Goal: Submit feedback/report problem: Submit feedback/report problem

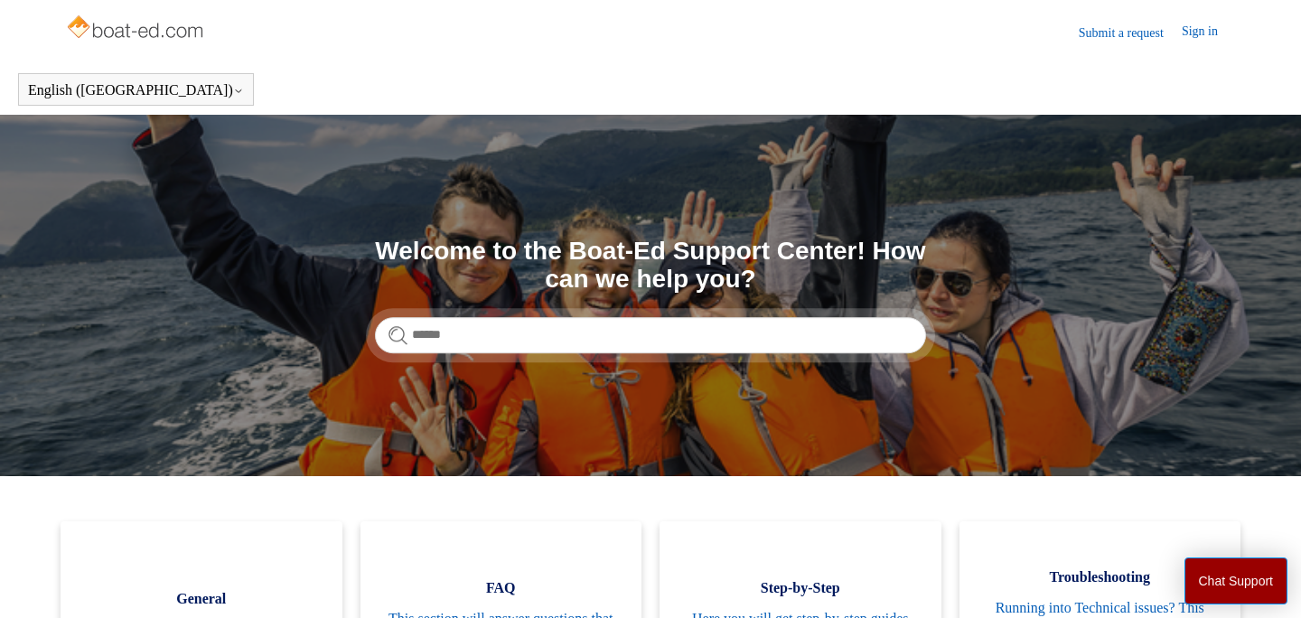
click at [142, 34] on img at bounding box center [137, 29] width 144 height 36
click at [172, 33] on img at bounding box center [137, 29] width 144 height 36
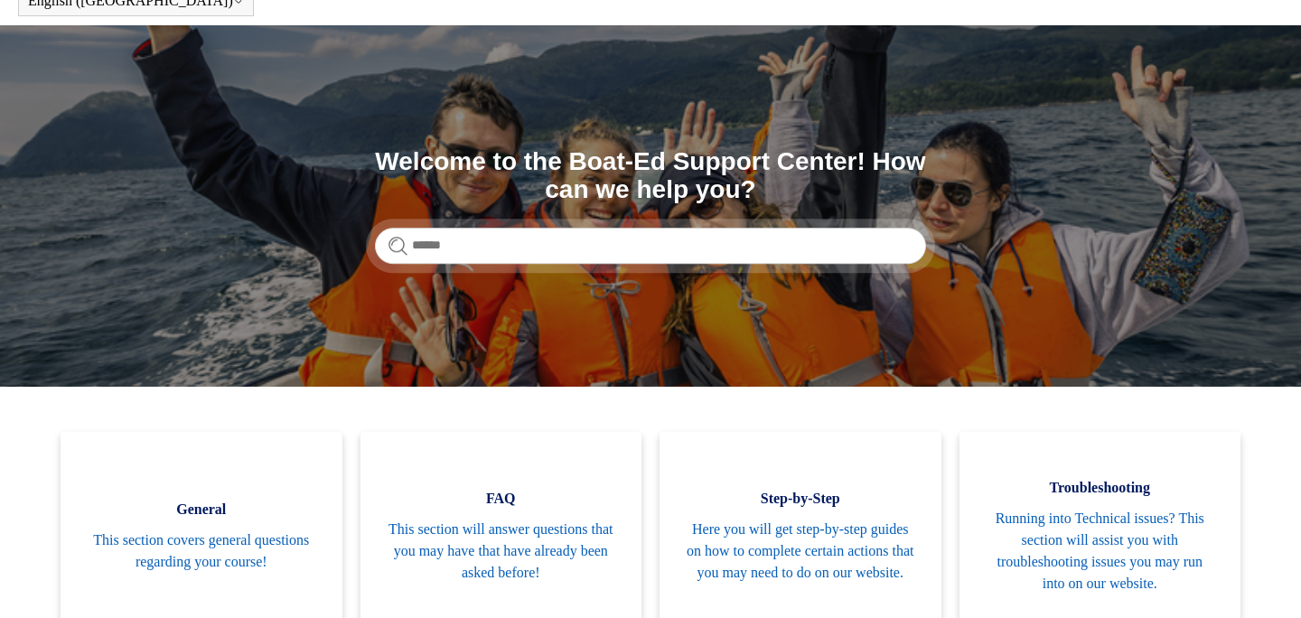
scroll to position [88, 0]
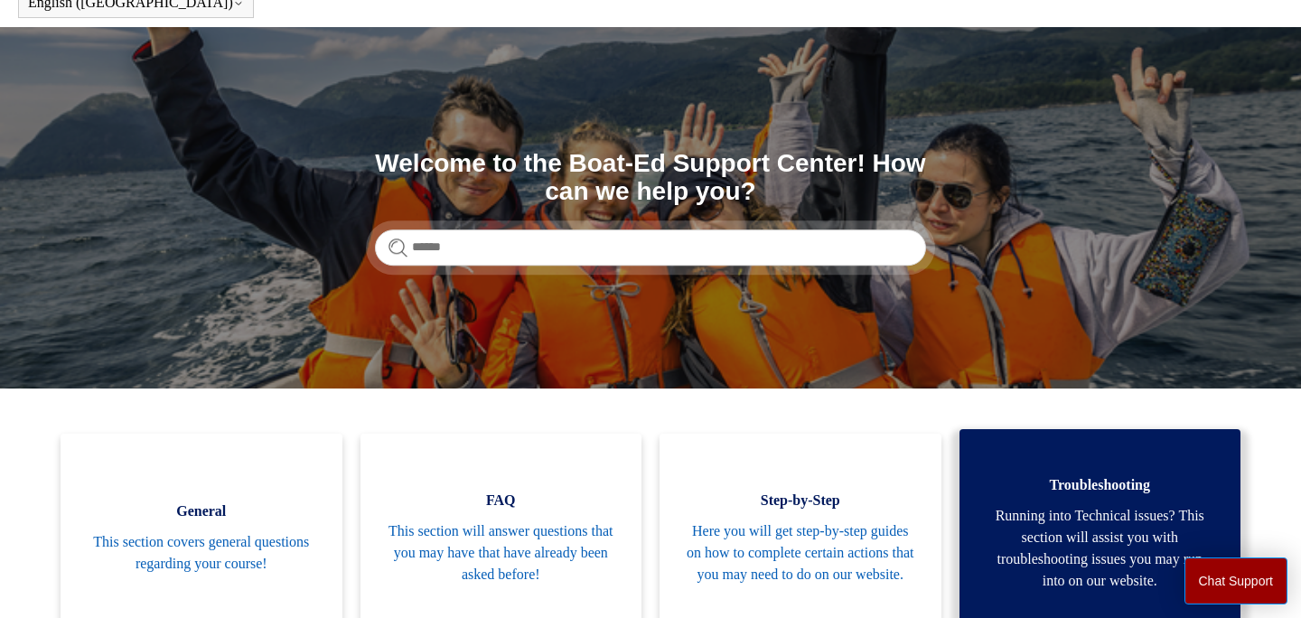
click at [1054, 505] on span "Running into Technical issues? This section will assist you with troubleshootin…" at bounding box center [1100, 548] width 228 height 87
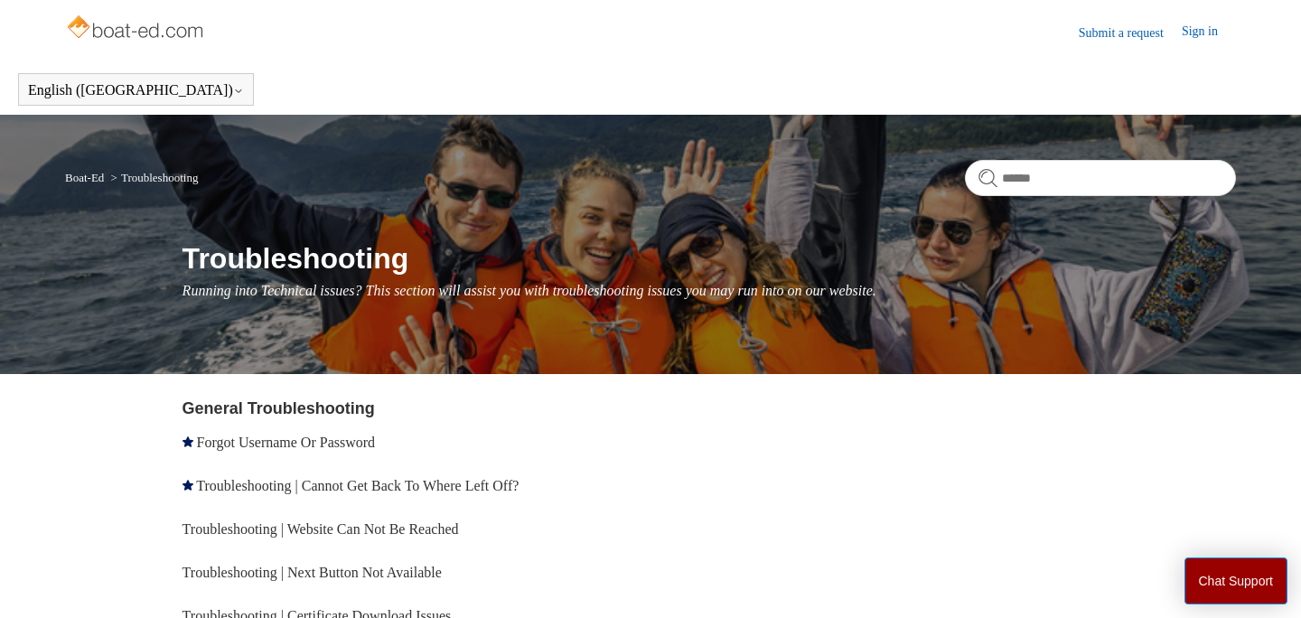
click at [1080, 30] on link "Submit a request" at bounding box center [1130, 32] width 103 height 19
